Goal: Task Accomplishment & Management: Complete application form

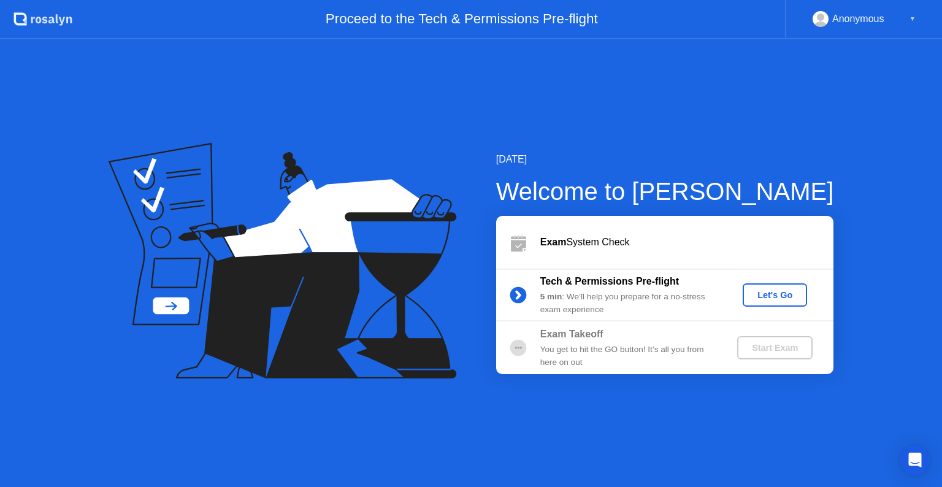
click at [735, 447] on div "[DATE] Welcome to [PERSON_NAME] Exam System Check Tech & Permissions Pre-flight…" at bounding box center [471, 263] width 942 height 448
click at [766, 294] on div "Let's Go" at bounding box center [775, 295] width 55 height 10
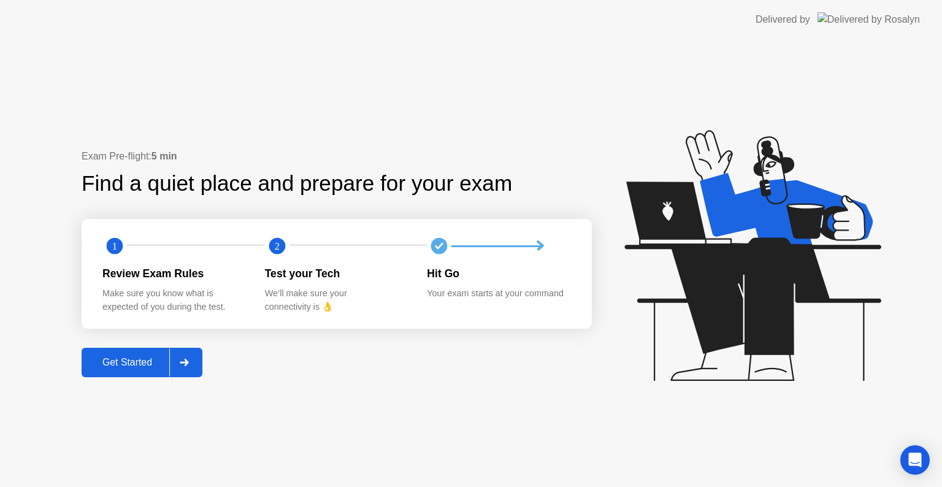
click at [113, 370] on button "Get Started" at bounding box center [142, 362] width 121 height 29
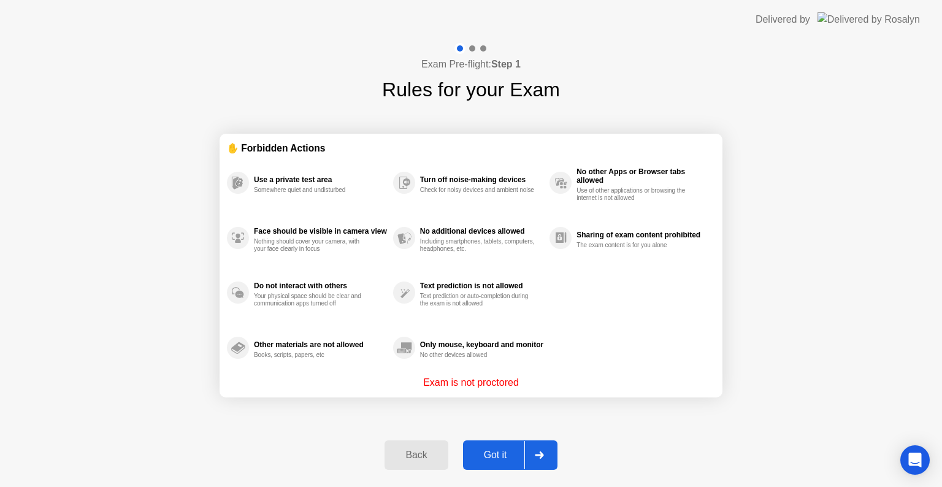
click at [499, 464] on button "Got it" at bounding box center [510, 455] width 94 height 29
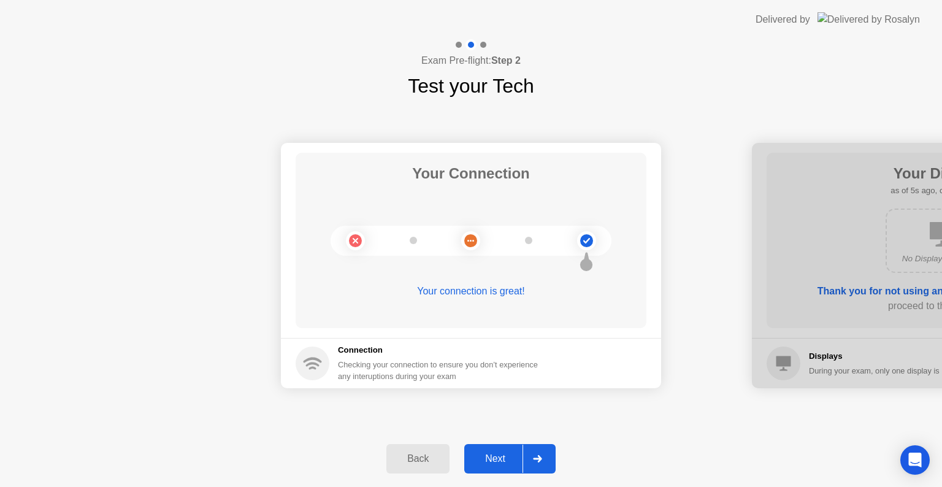
click at [491, 468] on button "Next" at bounding box center [509, 458] width 91 height 29
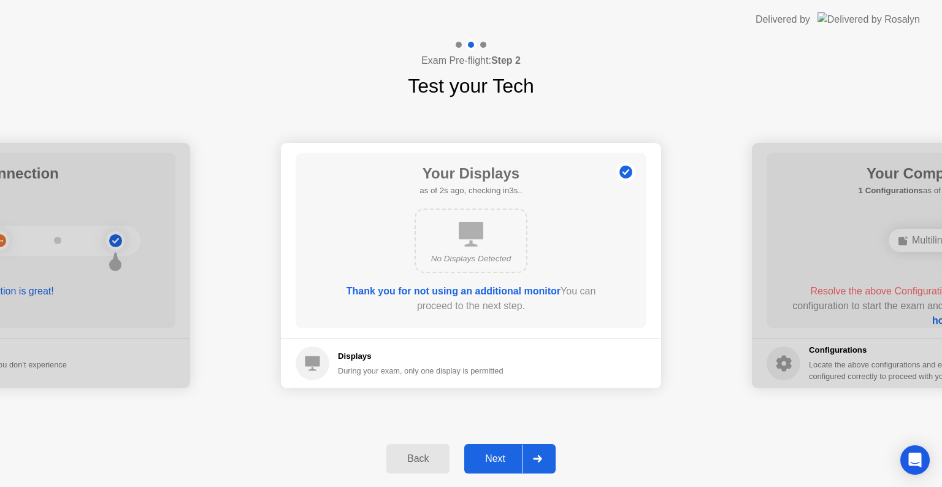
click at [420, 469] on button "Back" at bounding box center [418, 458] width 63 height 29
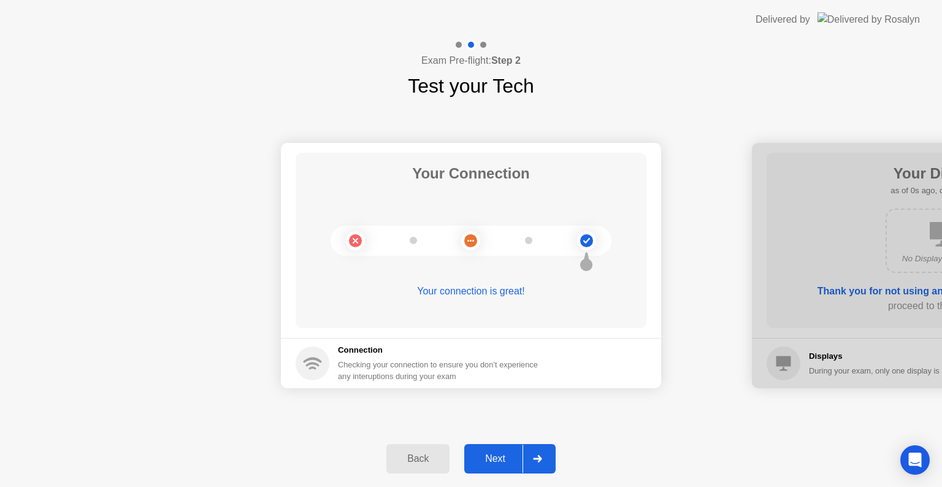
click at [493, 458] on div "Next" at bounding box center [495, 458] width 55 height 11
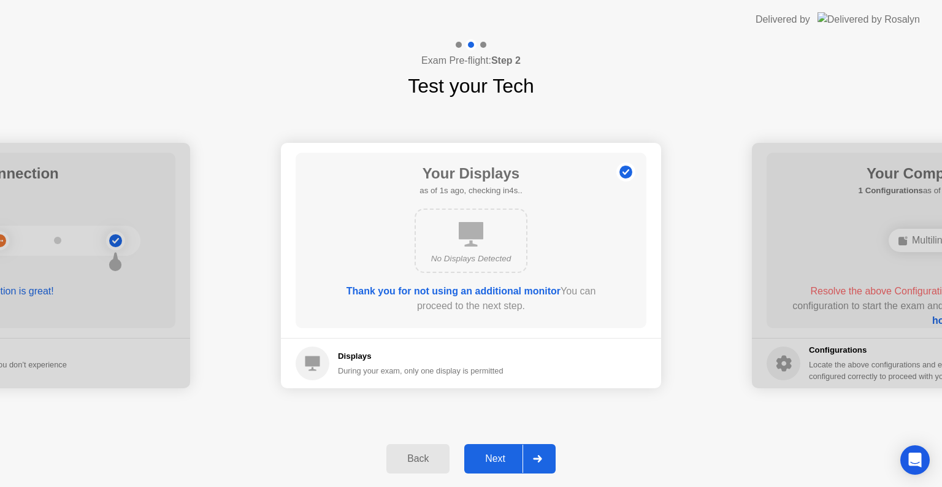
click at [493, 458] on div "Next" at bounding box center [495, 458] width 55 height 11
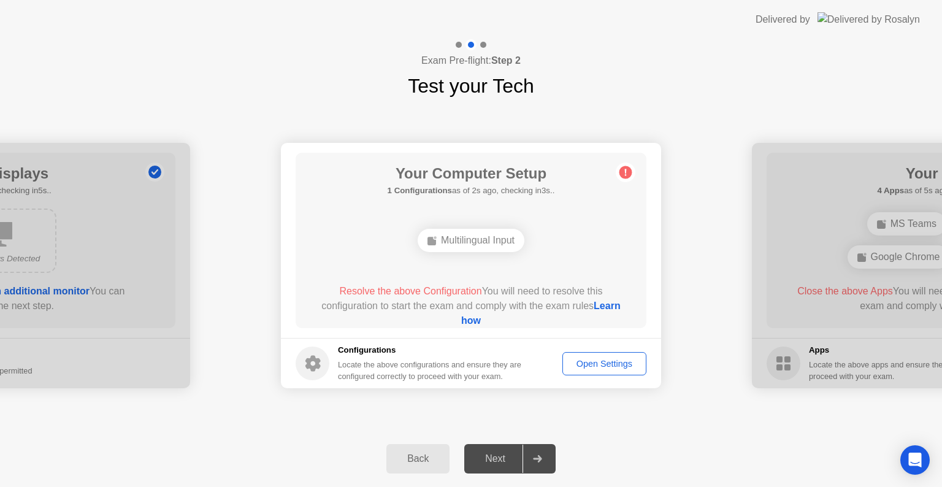
click at [468, 323] on link "Learn how" at bounding box center [541, 313] width 160 height 25
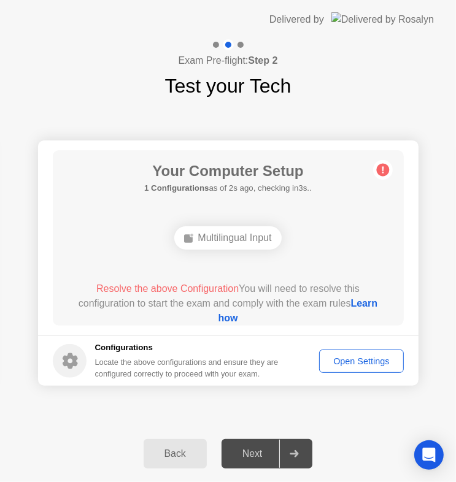
click at [169, 450] on div "Back" at bounding box center [175, 453] width 56 height 11
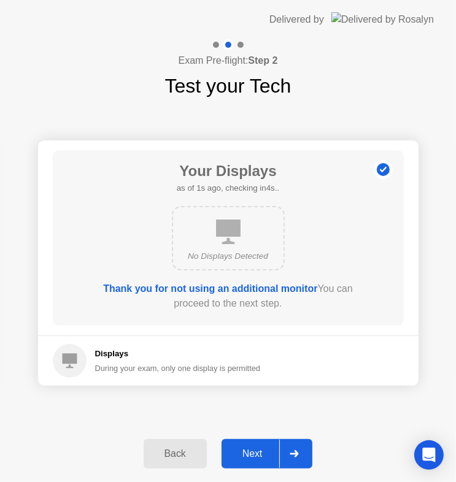
click at [169, 450] on div "Back" at bounding box center [175, 453] width 56 height 11
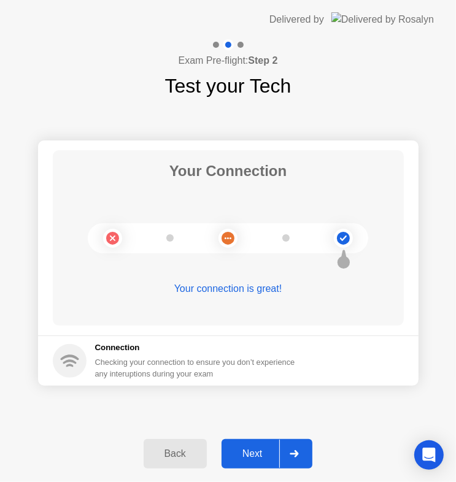
click at [248, 452] on div "Next" at bounding box center [252, 453] width 55 height 11
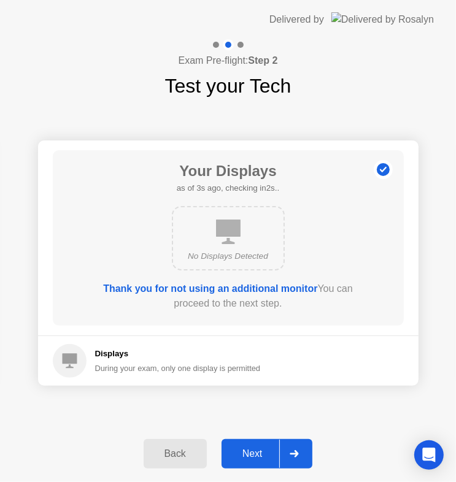
click at [241, 454] on div "Next" at bounding box center [252, 453] width 55 height 11
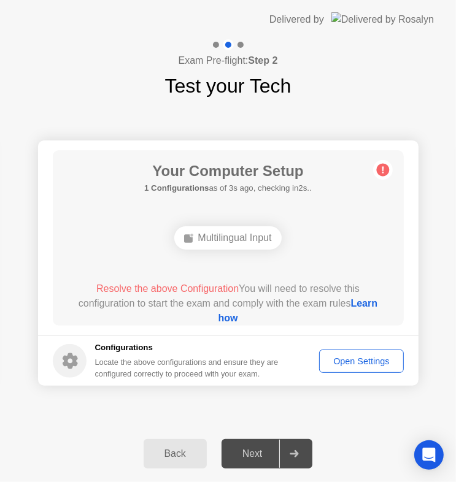
click at [249, 453] on div "Next" at bounding box center [252, 453] width 55 height 11
click at [361, 361] on div "Open Settings" at bounding box center [360, 361] width 75 height 10
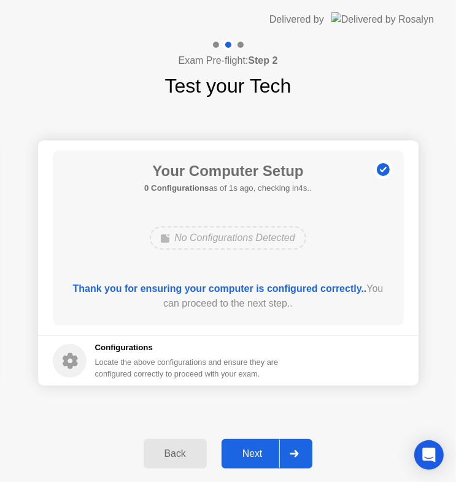
click at [253, 452] on div "Next" at bounding box center [252, 453] width 55 height 11
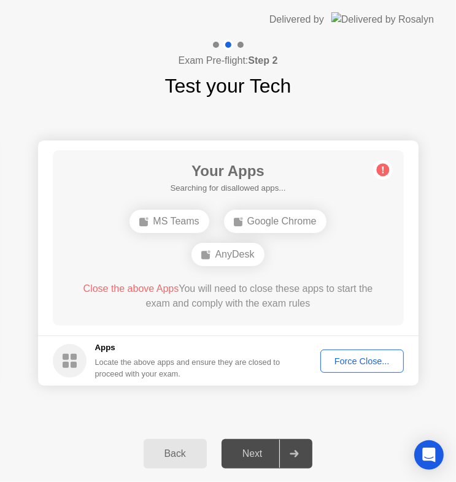
click at [91, 447] on div "Back Next" at bounding box center [228, 454] width 456 height 56
